Goal: Task Accomplishment & Management: Manage account settings

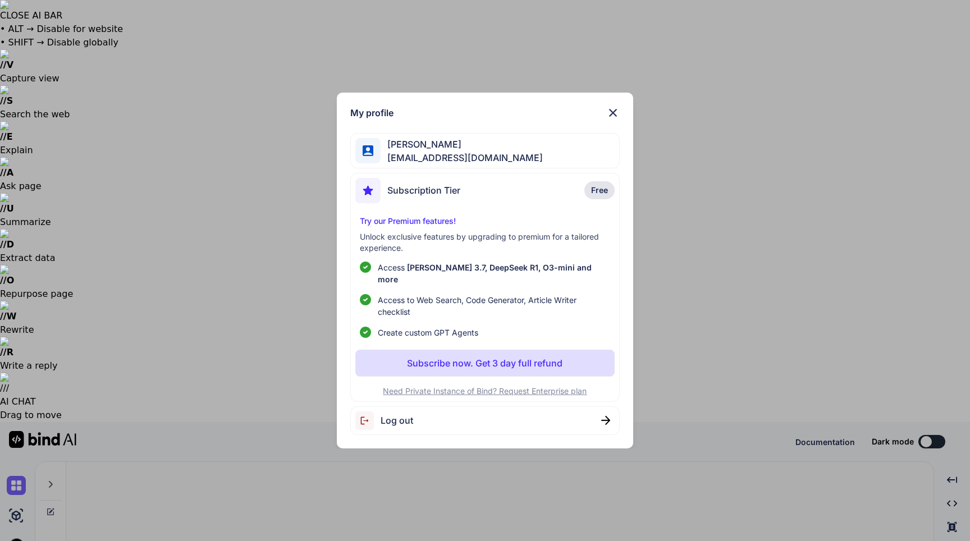
click at [606, 120] on img at bounding box center [612, 112] width 13 height 13
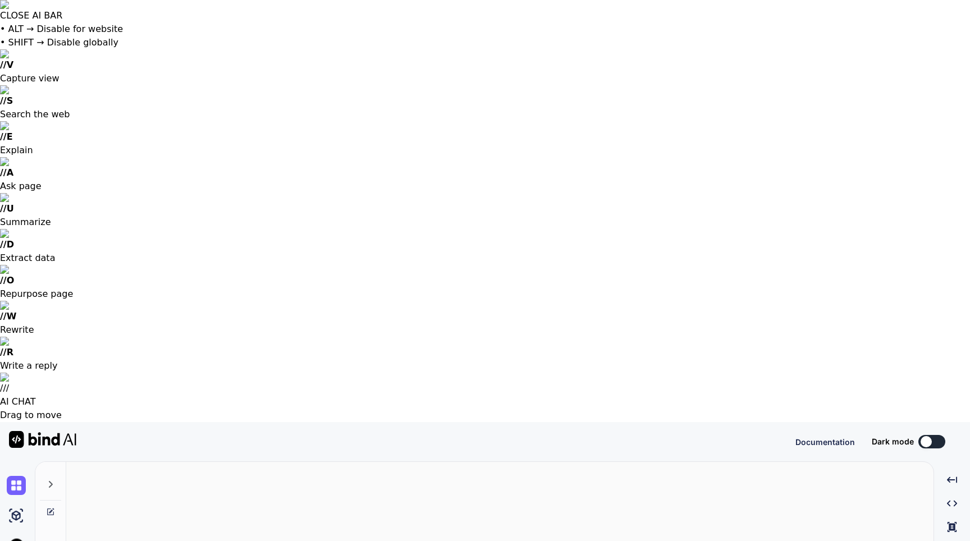
type textarea "x"
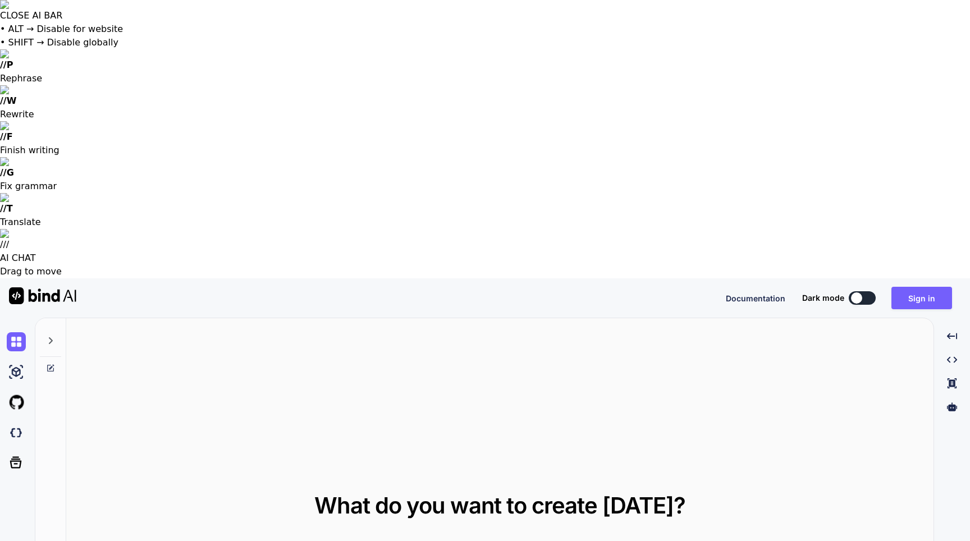
type textarea "x"
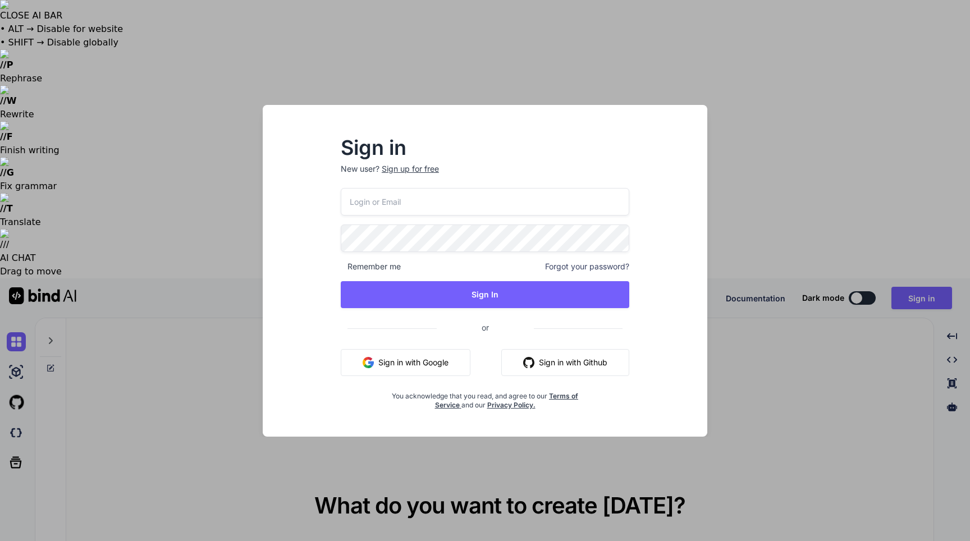
type input "[EMAIL_ADDRESS][DOMAIN_NAME]"
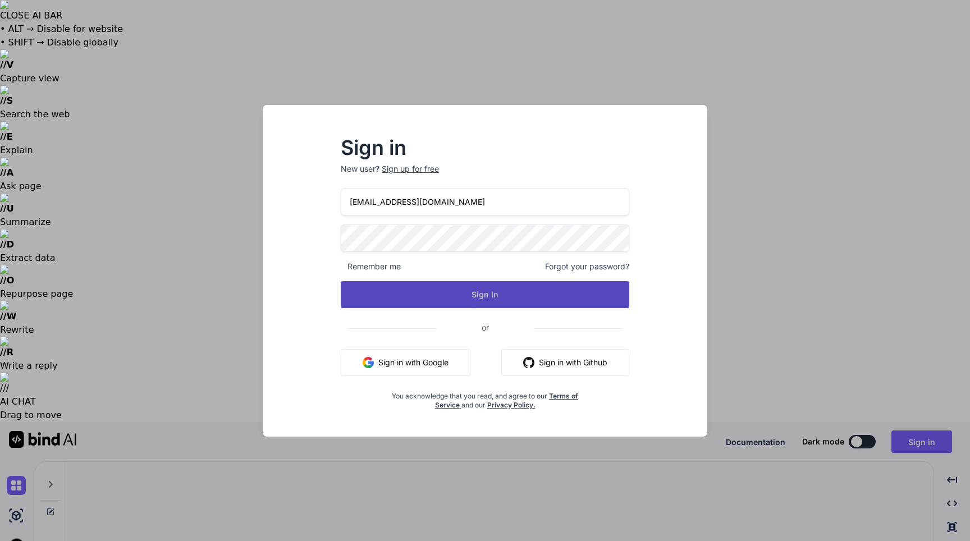
click at [463, 290] on button "Sign In" at bounding box center [485, 294] width 288 height 27
click at [478, 293] on button "Sign In" at bounding box center [485, 294] width 288 height 27
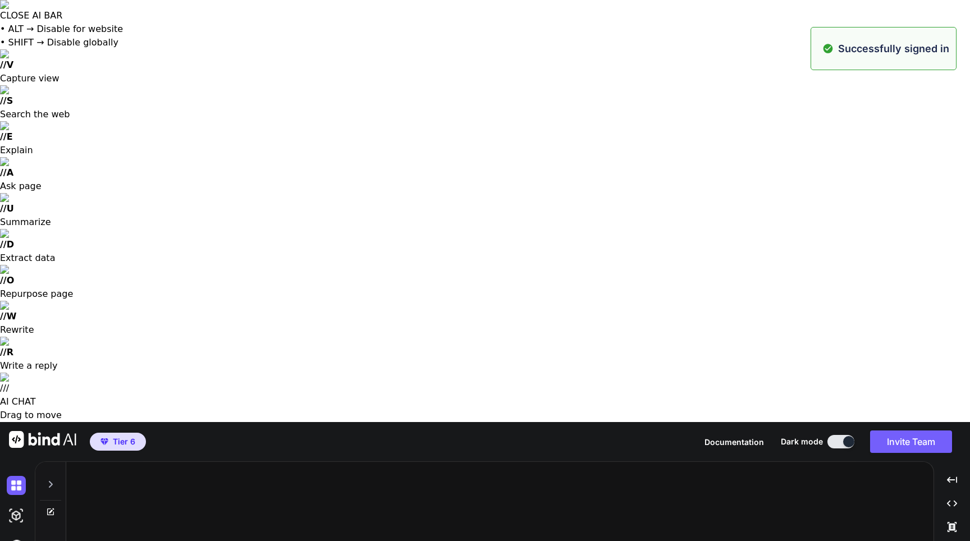
type textarea "x"
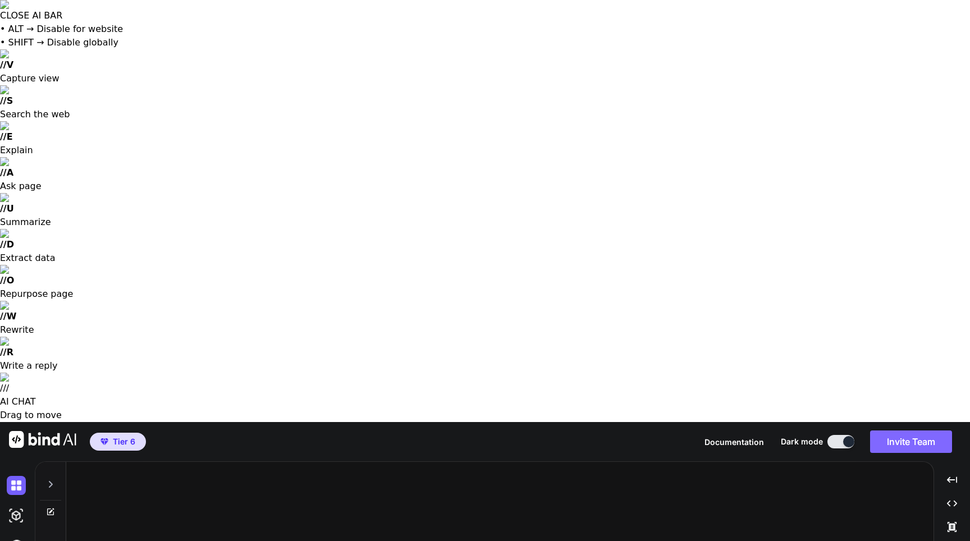
click at [910, 430] on button "Invite Team" at bounding box center [911, 441] width 82 height 22
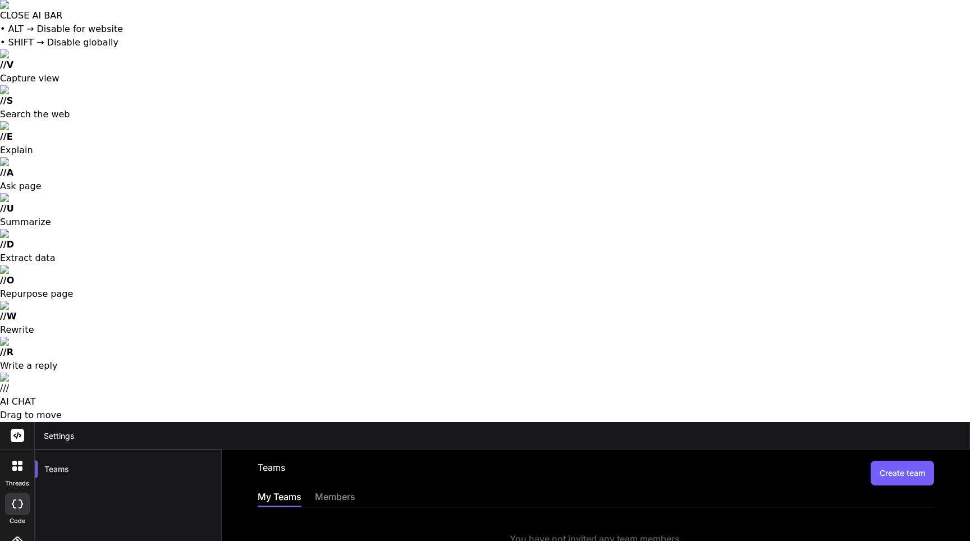
click at [337, 490] on div "members" at bounding box center [335, 498] width 40 height 16
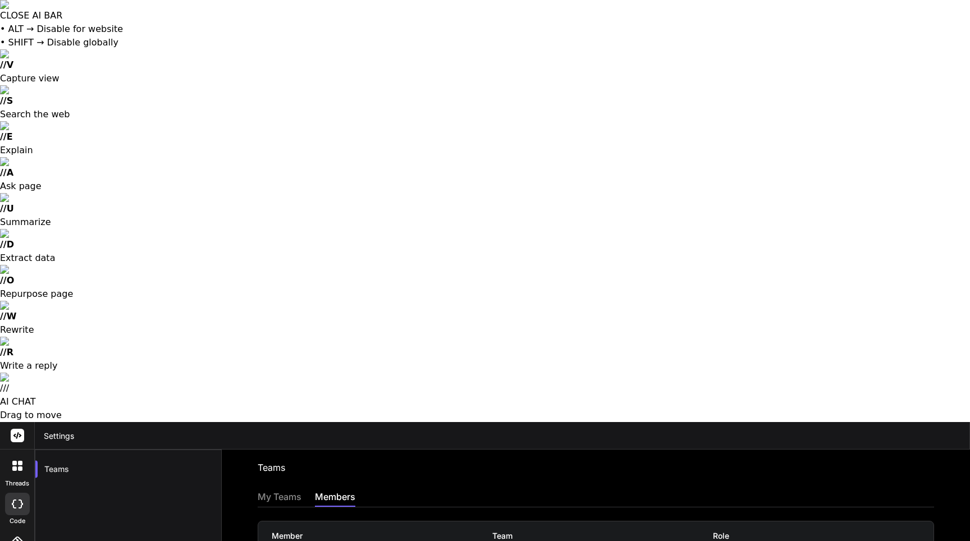
click at [275, 490] on div "My Teams" at bounding box center [280, 498] width 44 height 16
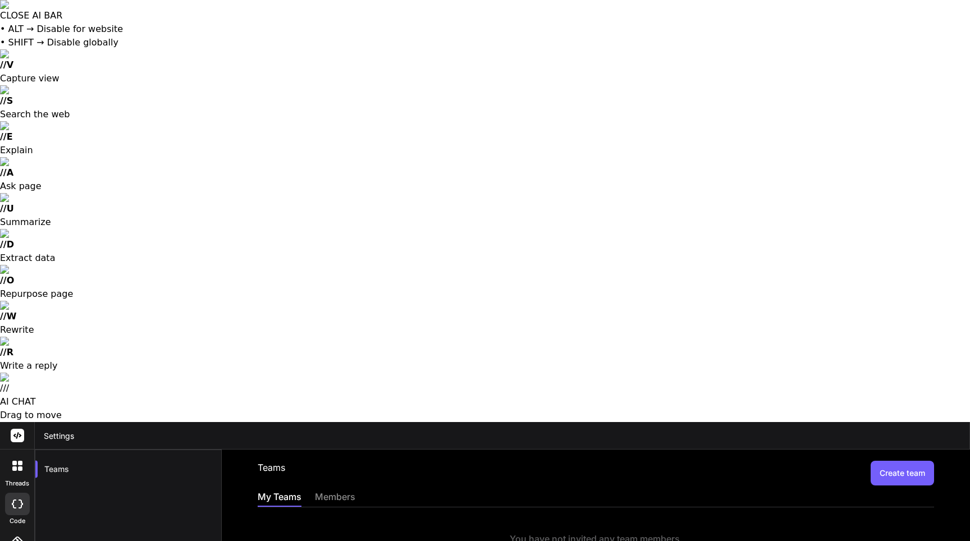
click at [14, 432] on icon at bounding box center [17, 435] width 8 height 7
